Goal: Task Accomplishment & Management: Manage account settings

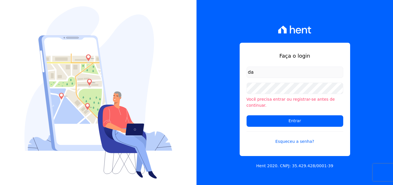
type input "davidcarvalhodf@gmail.com"
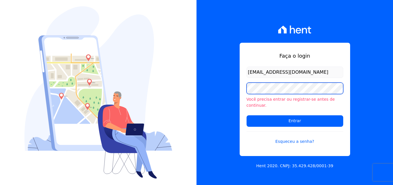
click at [246, 116] on input "Entrar" at bounding box center [294, 121] width 97 height 11
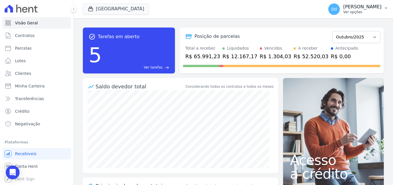
click at [356, 10] on p "Ver opções" at bounding box center [362, 12] width 38 height 5
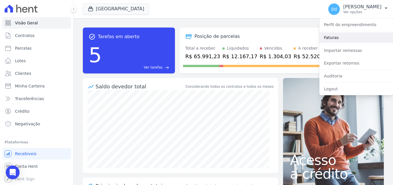
click at [339, 37] on link "Faturas" at bounding box center [356, 37] width 74 height 10
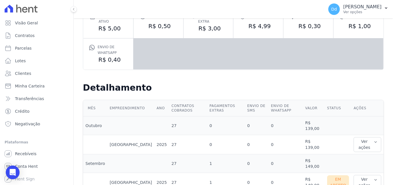
scroll to position [144, 0]
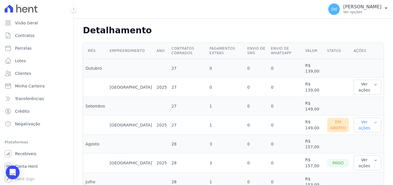
click at [363, 121] on button "Ver ações" at bounding box center [367, 125] width 28 height 15
click at [363, 136] on link "Ver detalhes" at bounding box center [377, 137] width 43 height 6
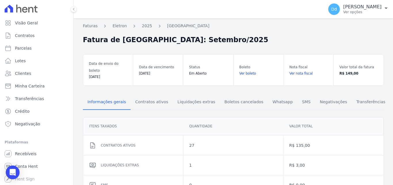
click at [246, 71] on link "Ver boleto" at bounding box center [258, 74] width 38 height 6
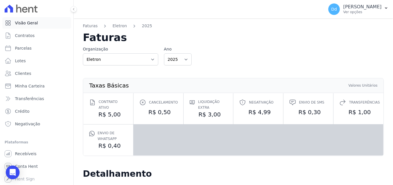
click at [28, 24] on span "Visão Geral" at bounding box center [26, 23] width 23 height 6
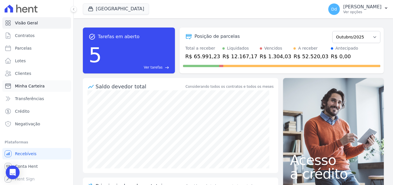
click at [29, 86] on span "Minha Carteira" at bounding box center [30, 86] width 30 height 6
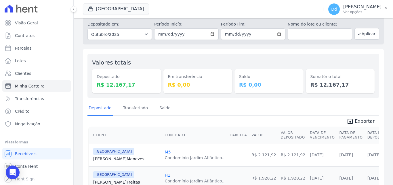
scroll to position [57, 0]
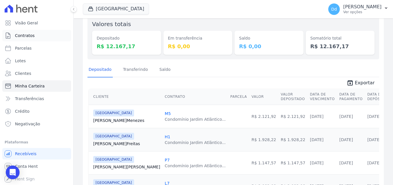
click at [27, 33] on span "Contratos" at bounding box center [25, 36] width 20 height 6
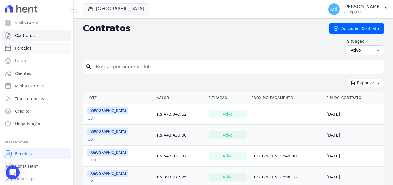
click at [22, 49] on span "Parcelas" at bounding box center [23, 48] width 17 height 6
select select
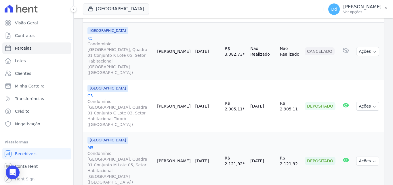
scroll to position [575, 0]
